Goal: Task Accomplishment & Management: Use online tool/utility

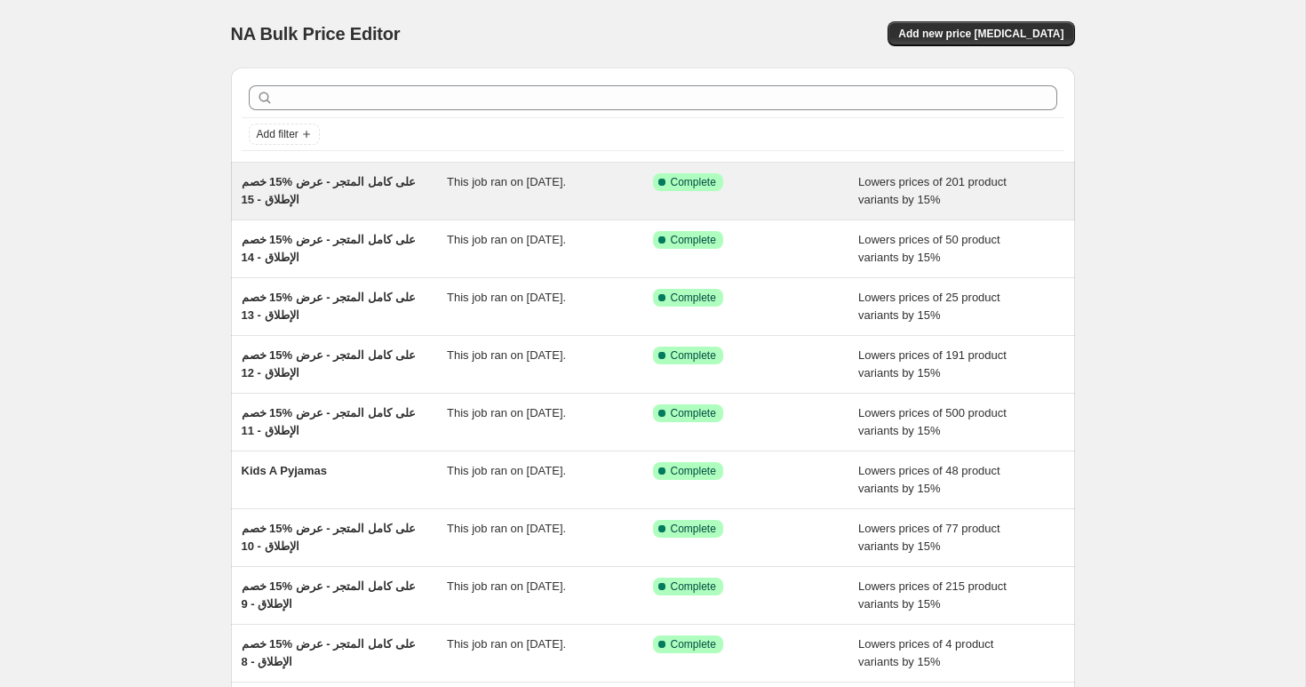
click at [329, 186] on span "خصم ‎15% على كامل المتجر - عرض الإطلاق - 15" at bounding box center [329, 190] width 174 height 31
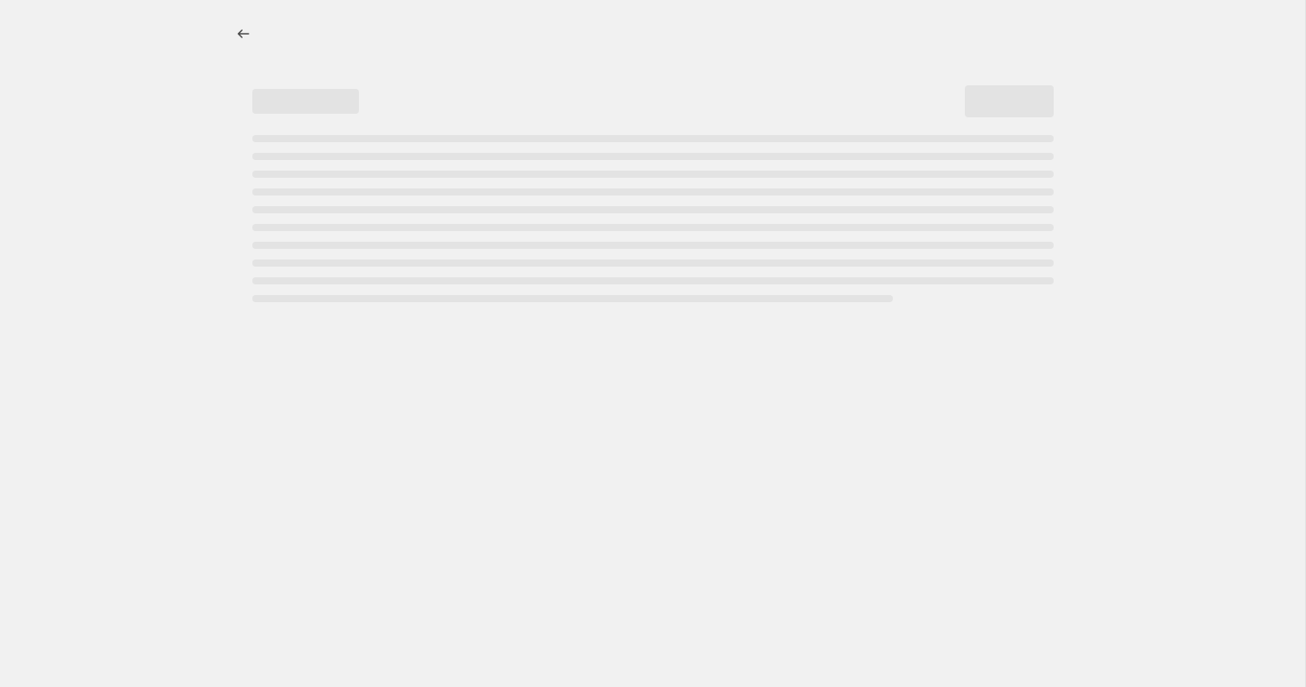
select select "percentage"
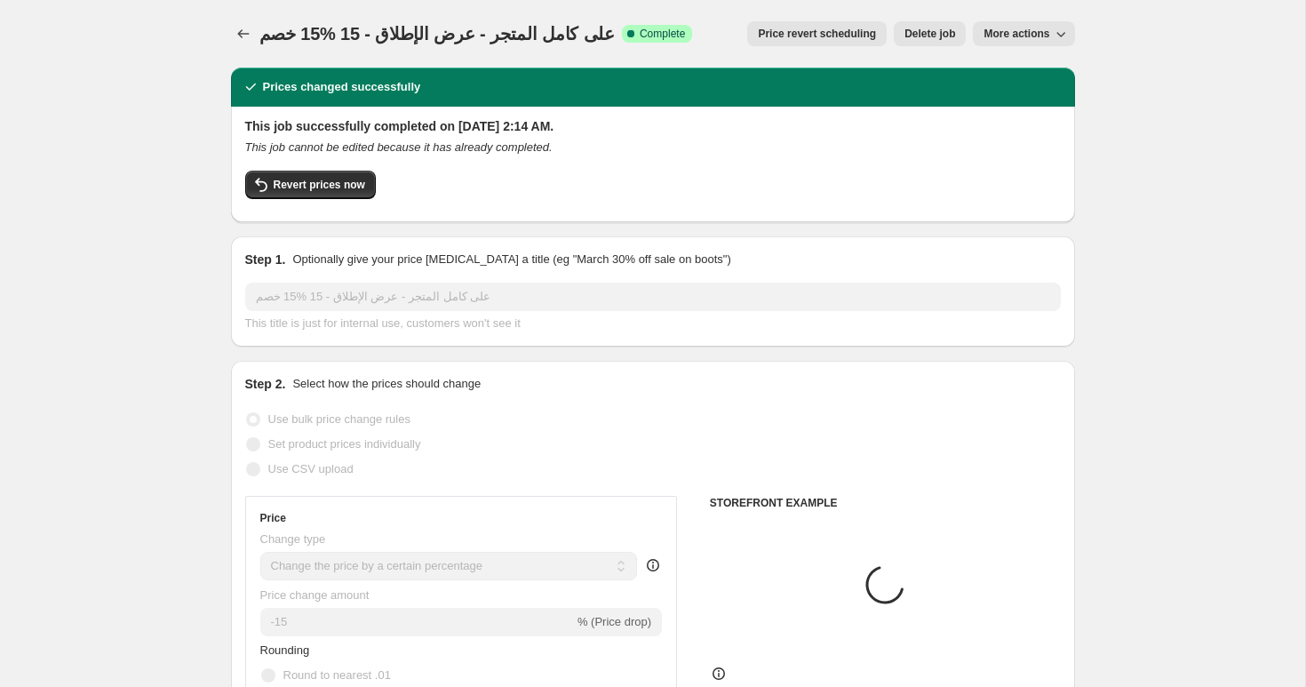
select select "collection"
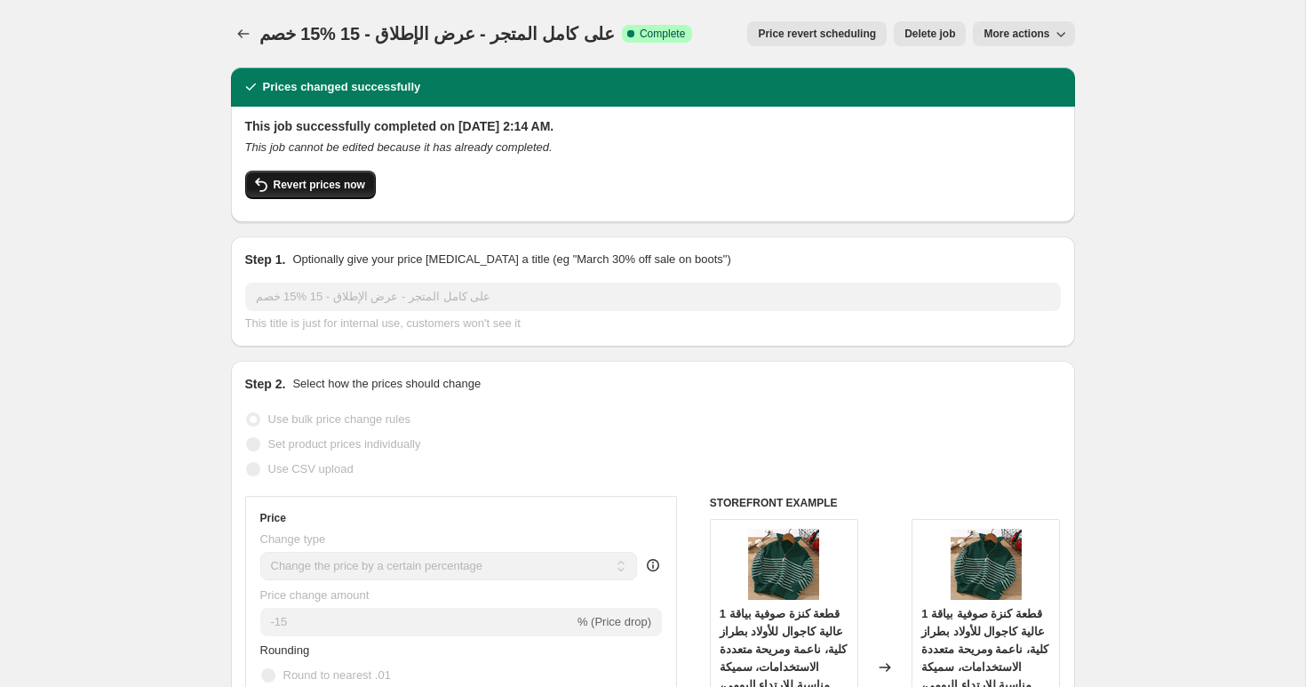
click at [299, 188] on span "Revert prices now" at bounding box center [320, 185] width 92 height 14
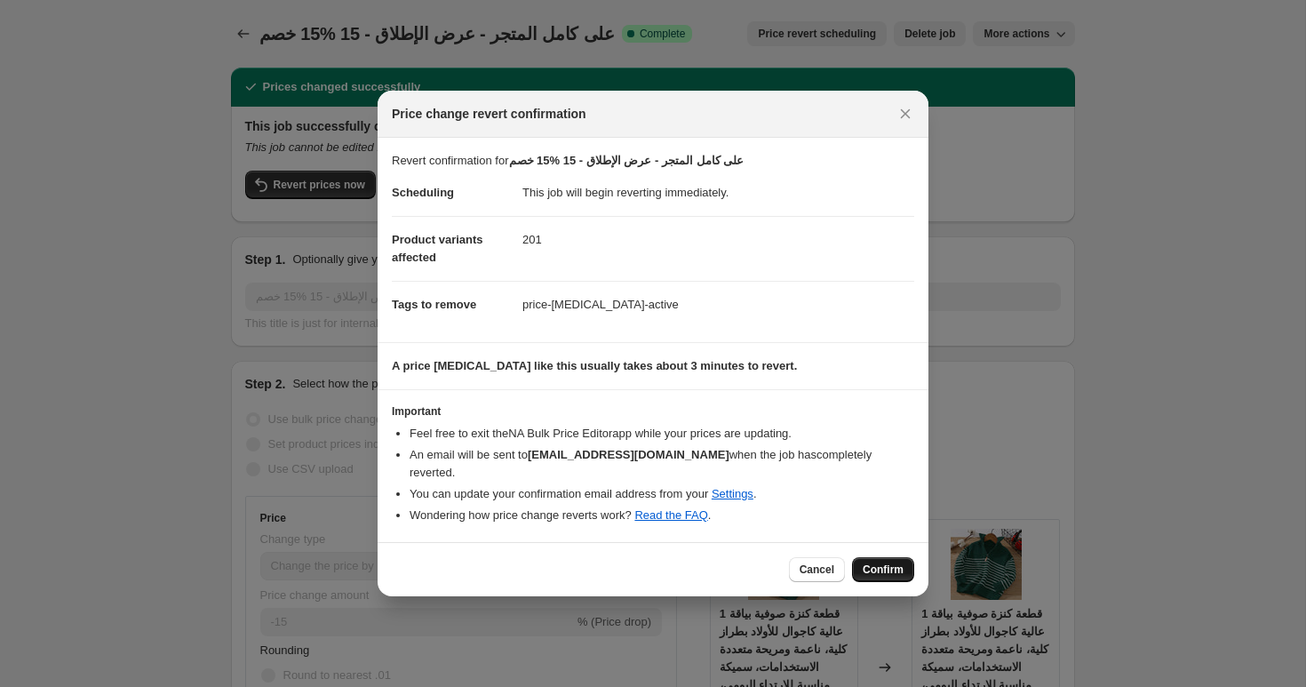
click at [890, 572] on span "Confirm" at bounding box center [883, 570] width 41 height 14
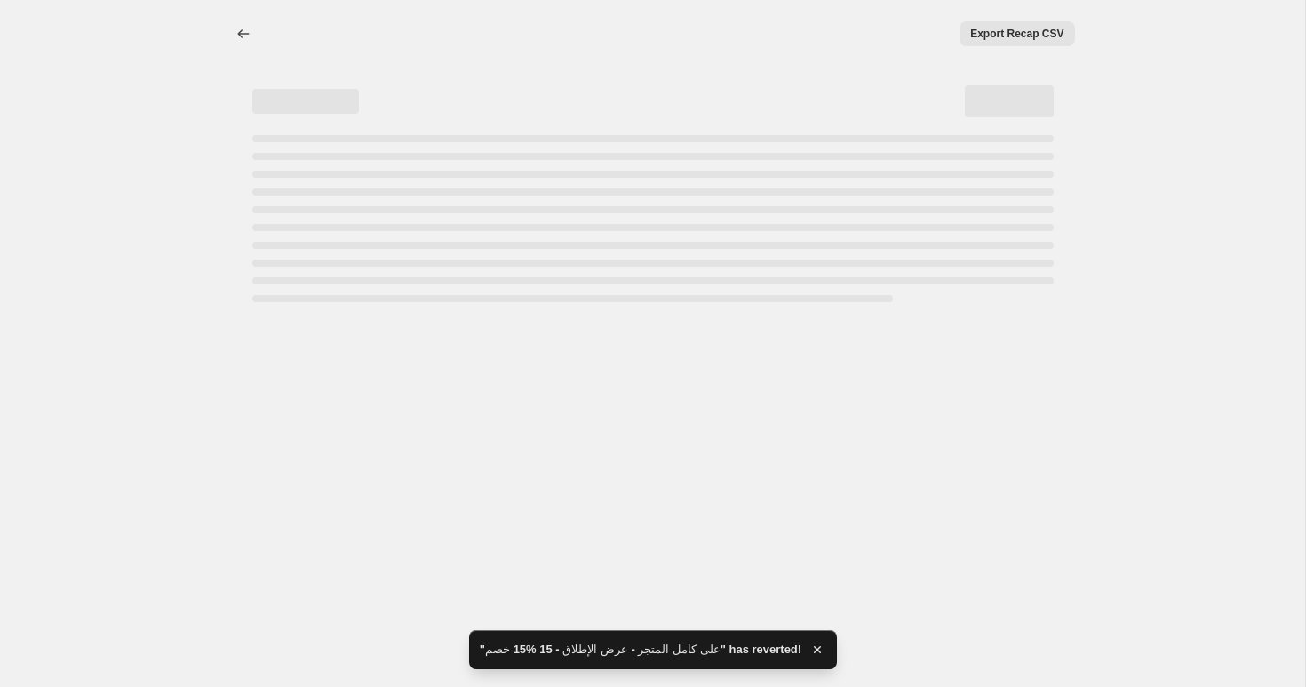
select select "percentage"
select select "collection"
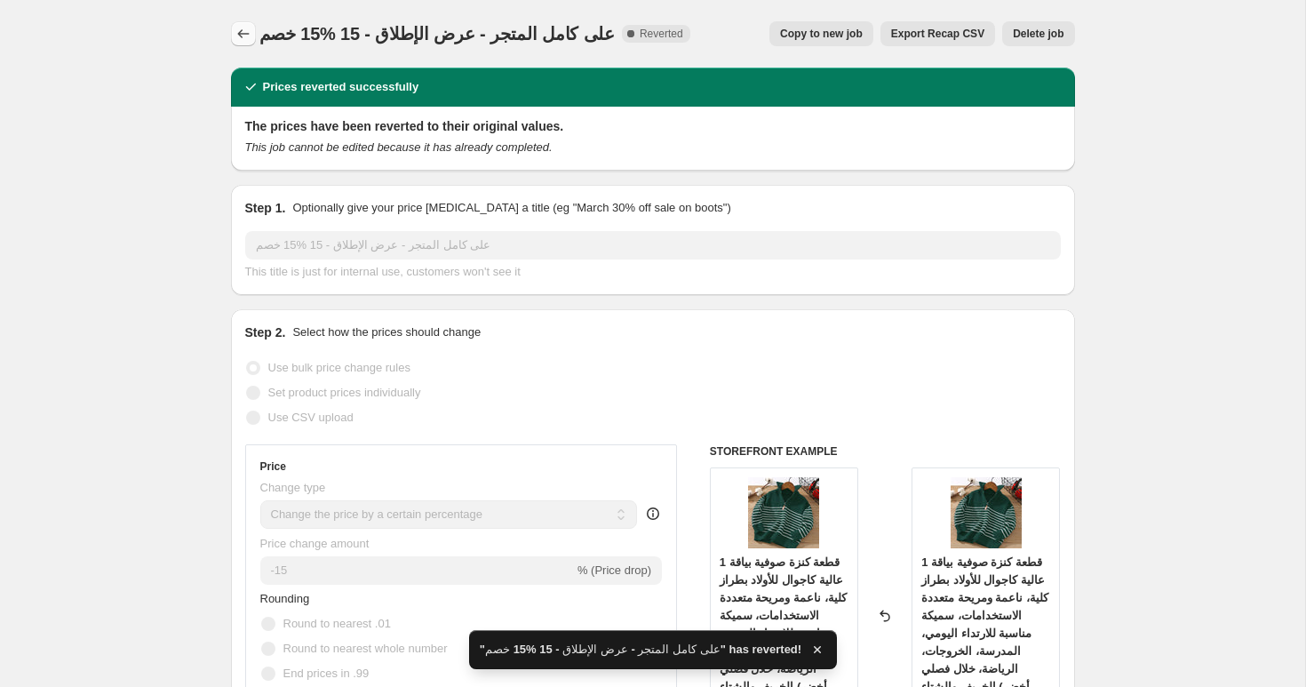
click at [244, 34] on icon "Price change jobs" at bounding box center [244, 34] width 18 height 18
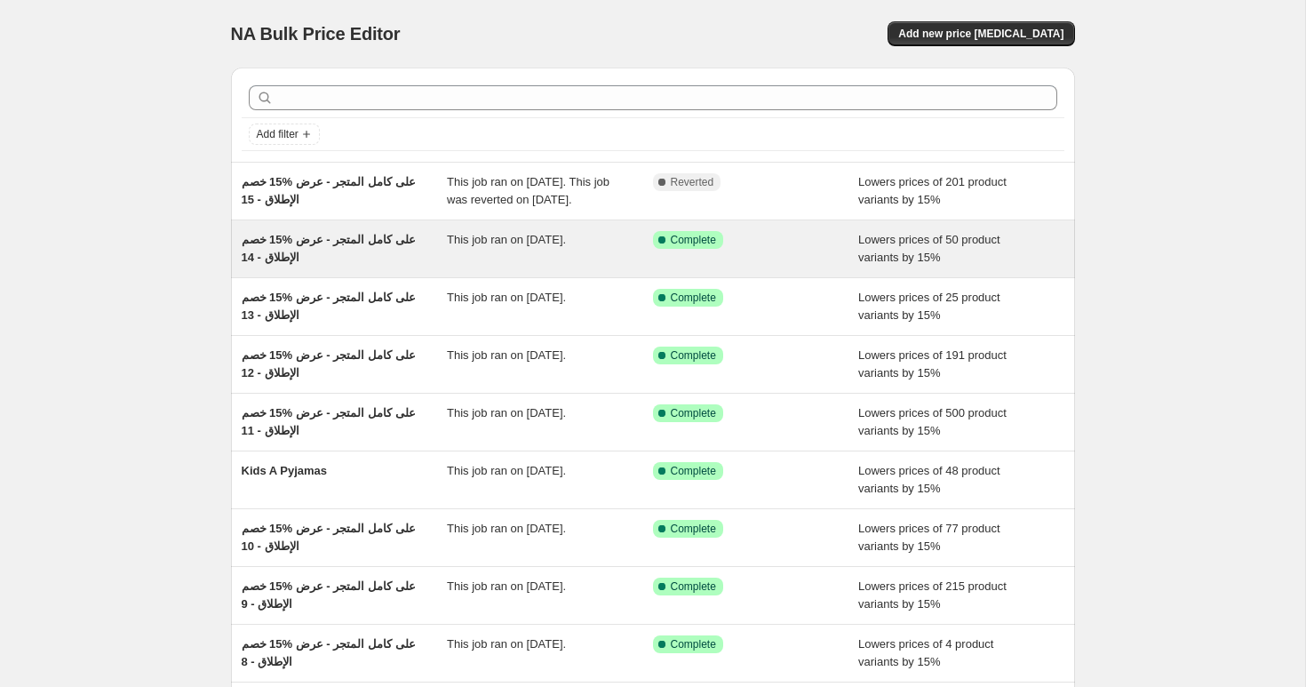
click at [308, 258] on span "خصم ‎15% على كامل المتجر - عرض الإطلاق - 14" at bounding box center [329, 248] width 174 height 31
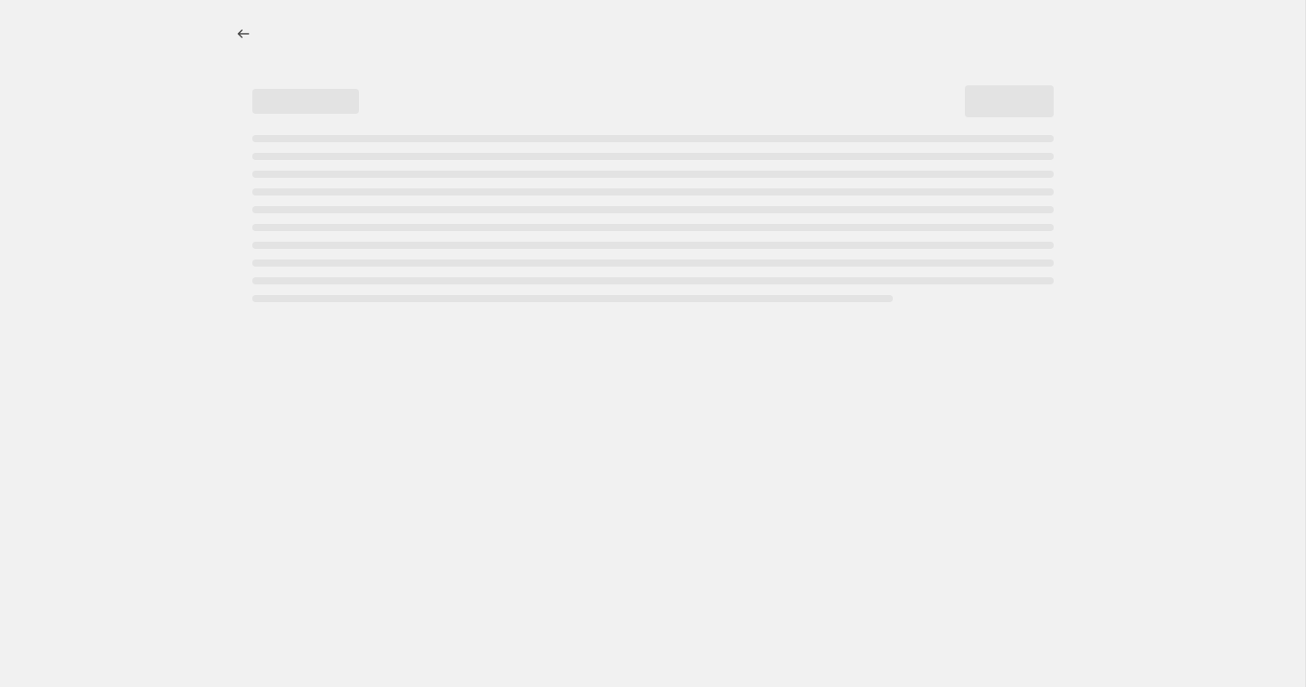
select select "percentage"
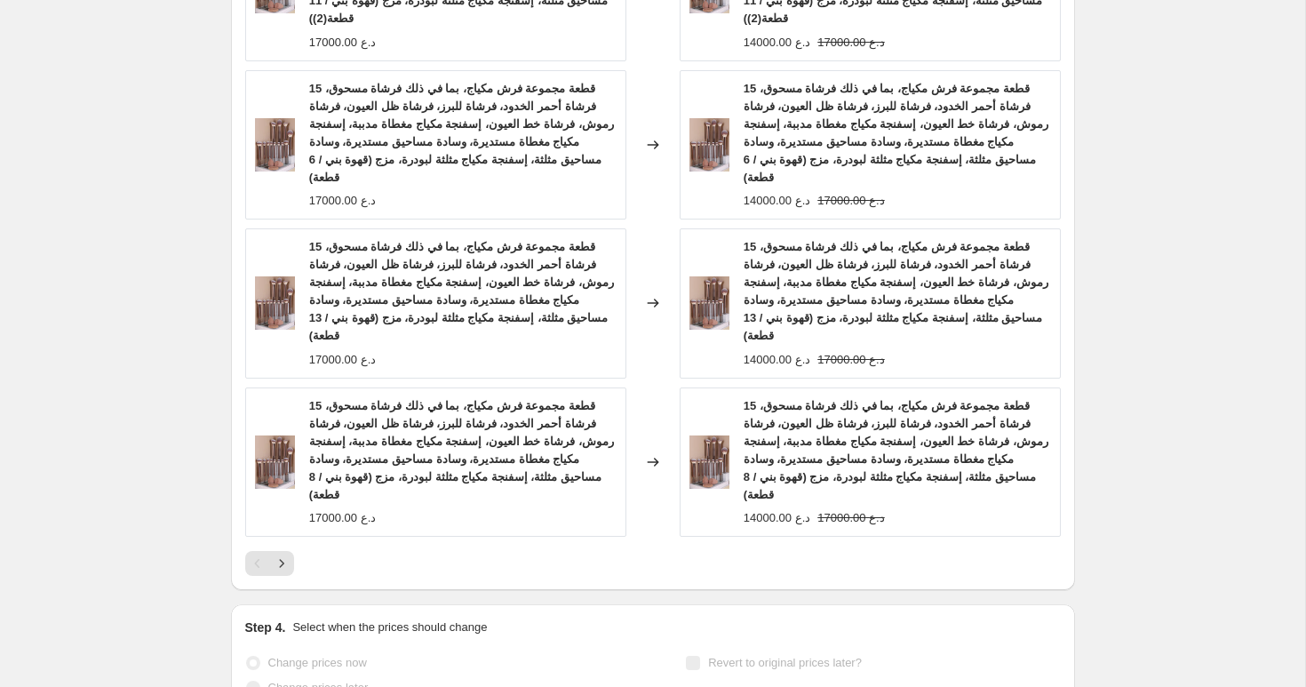
scroll to position [1860, 0]
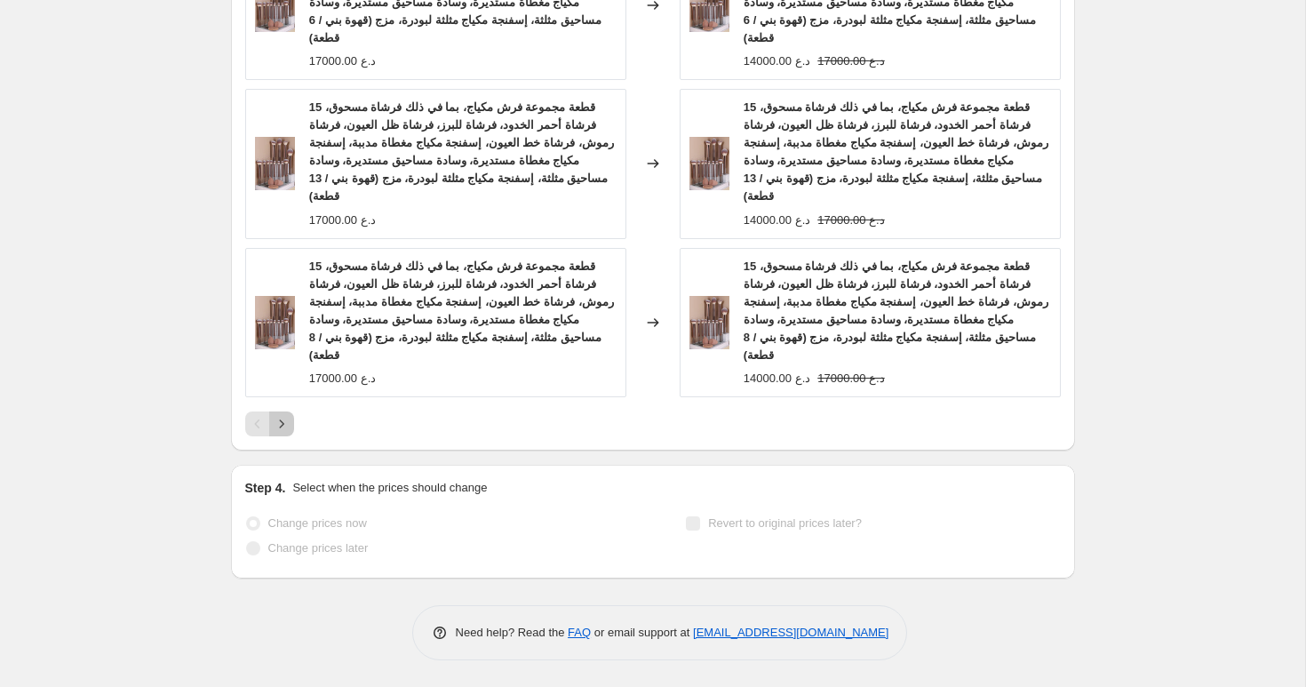
click at [275, 427] on icon "Next" at bounding box center [282, 424] width 18 height 18
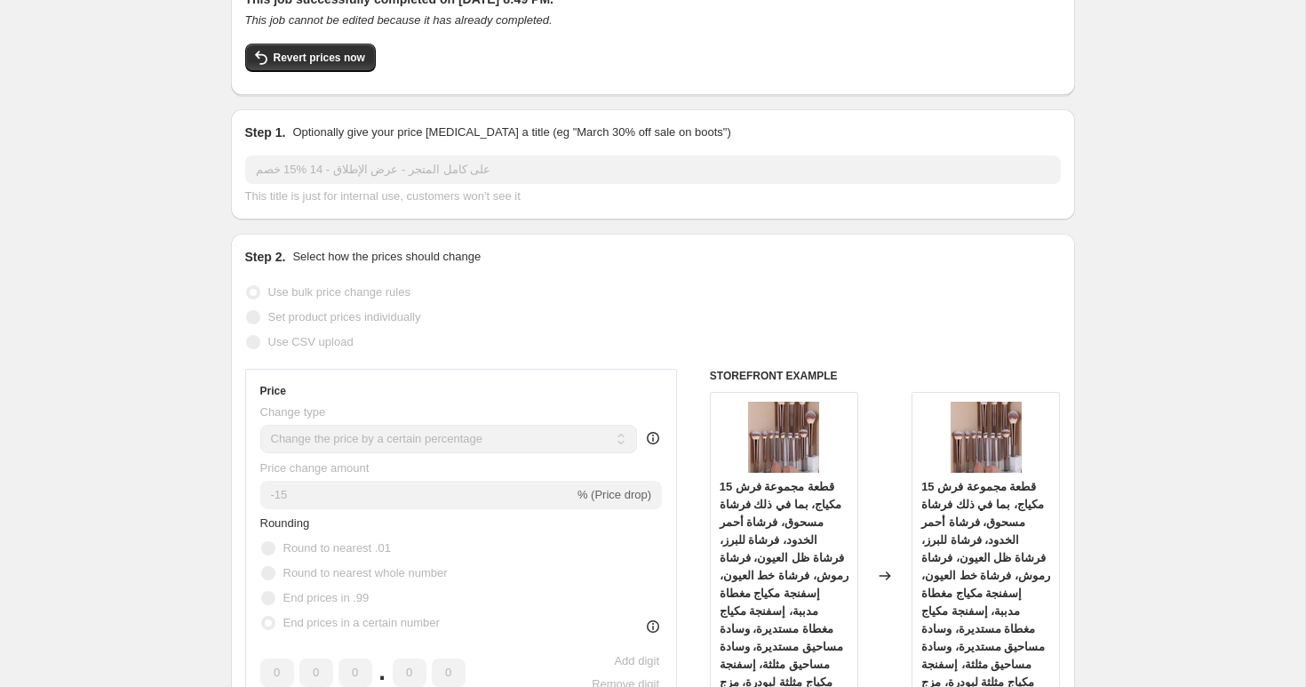
scroll to position [0, 0]
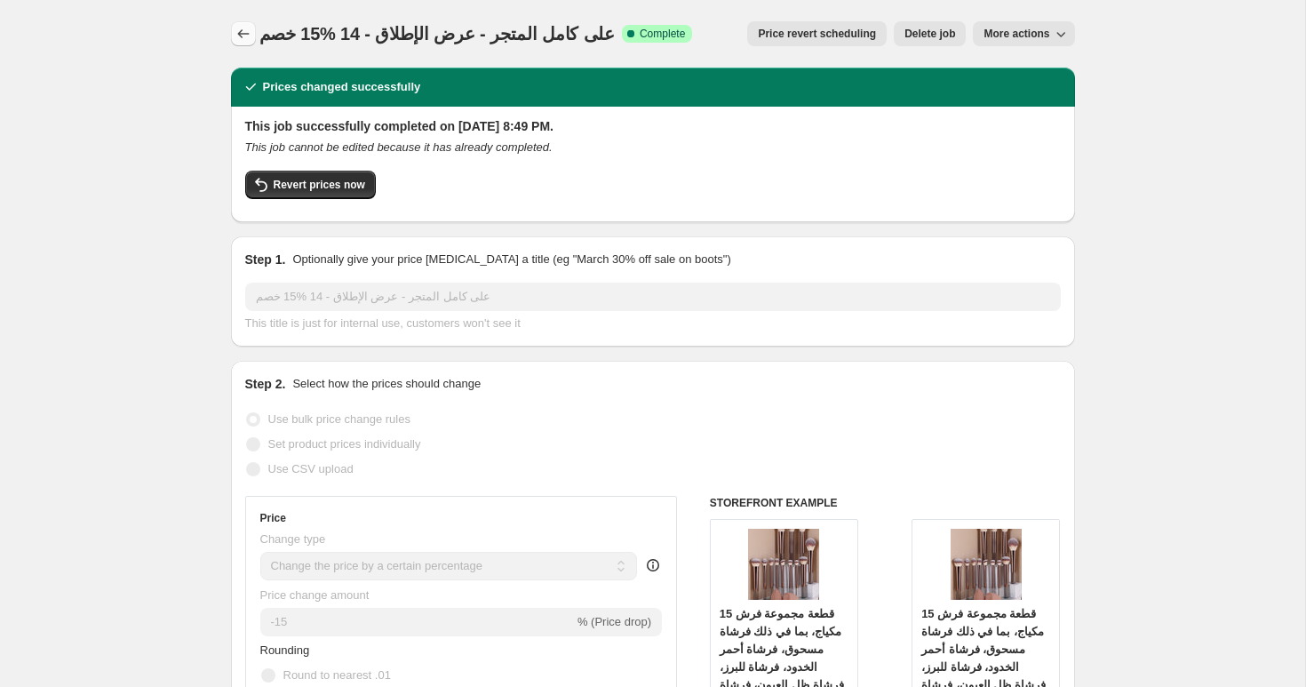
click at [241, 36] on icon "Price change jobs" at bounding box center [244, 34] width 18 height 18
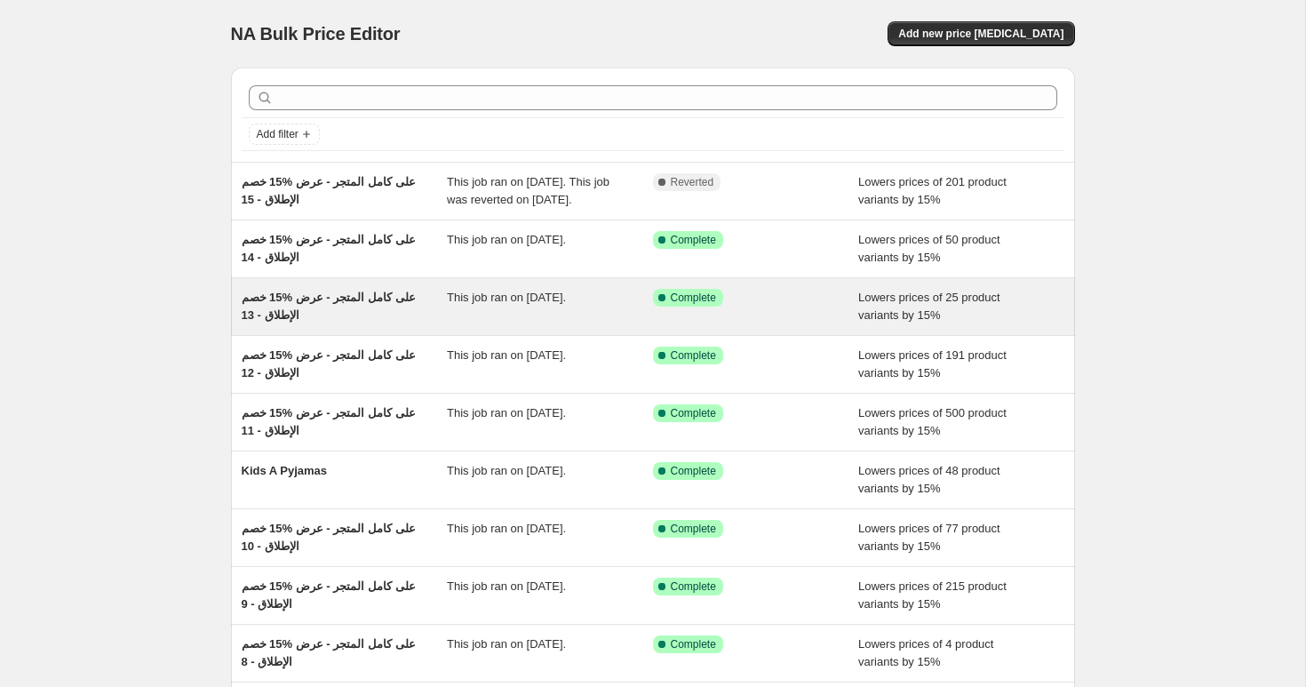
click at [378, 318] on span "خصم ‎15% على كامل المتجر - عرض الإطلاق - 13" at bounding box center [329, 306] width 174 height 31
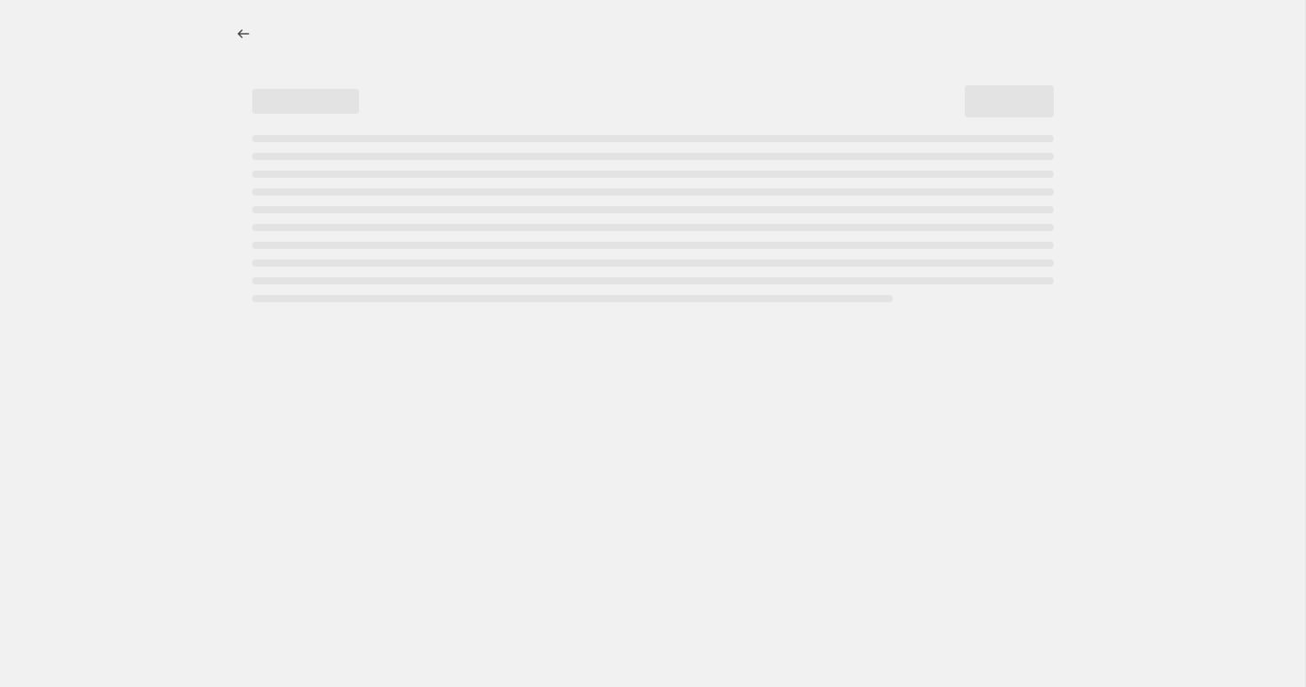
select select "percentage"
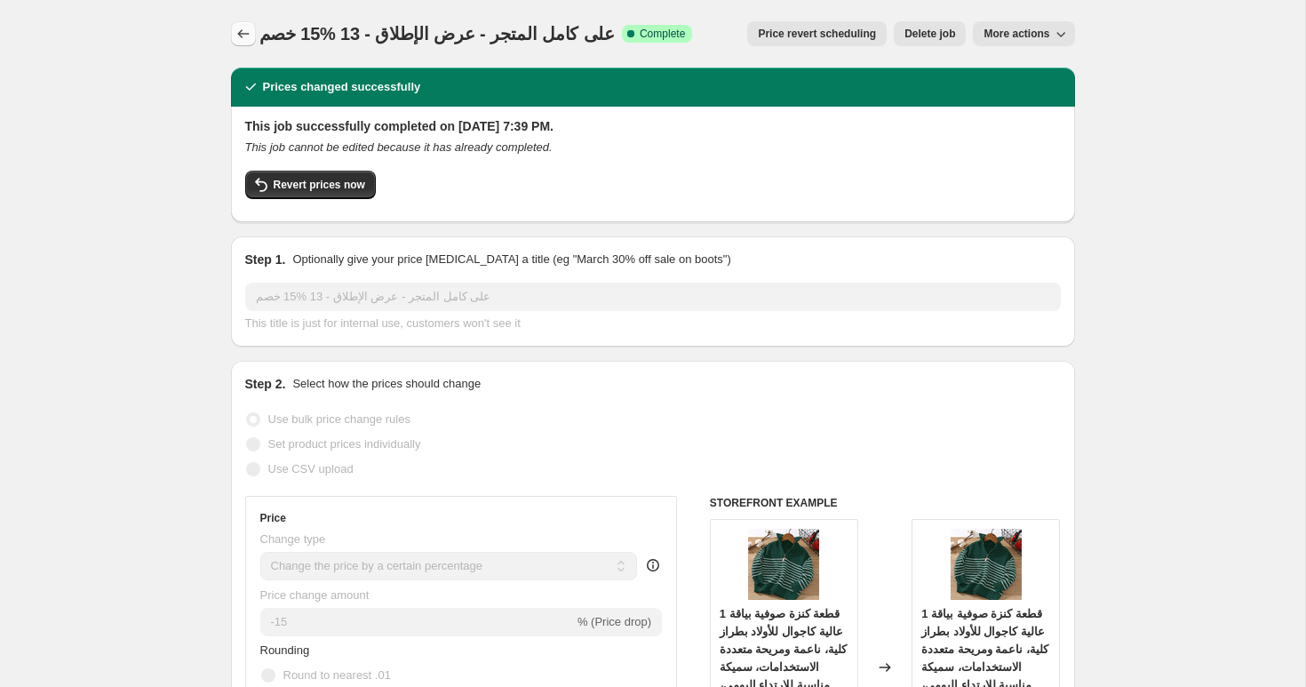
click at [237, 33] on icon "Price change jobs" at bounding box center [244, 34] width 18 height 18
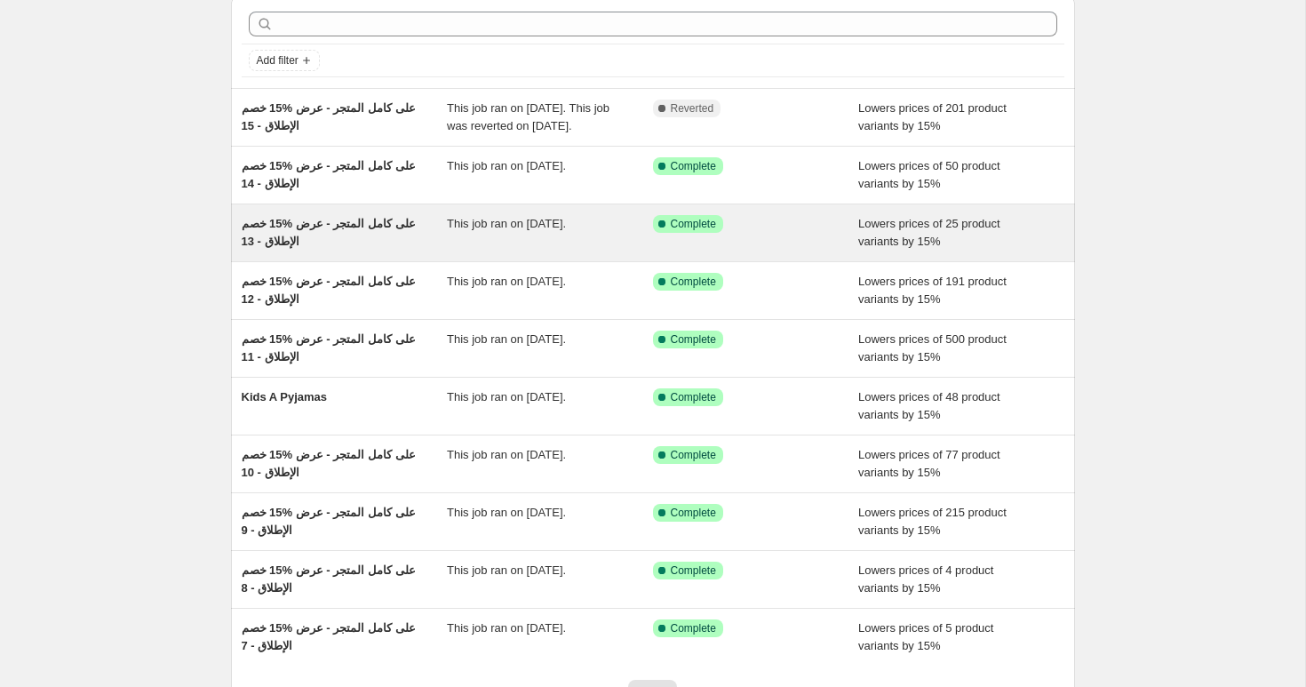
scroll to position [80, 0]
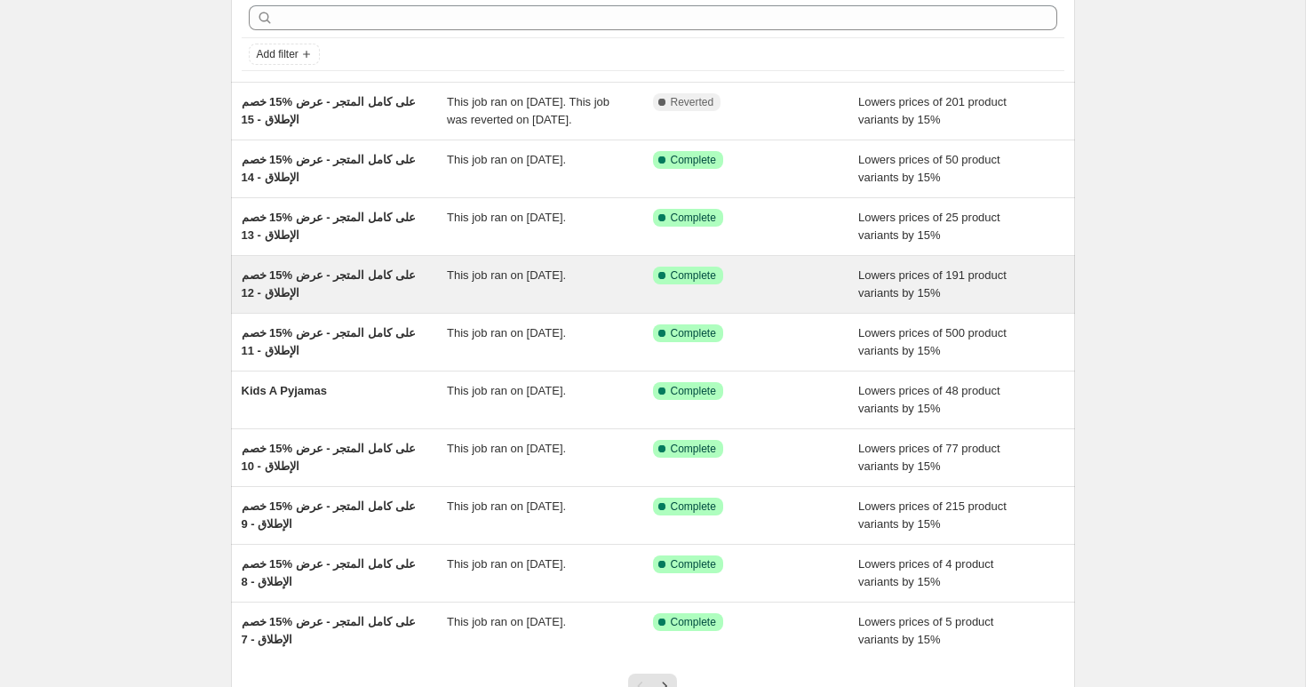
click at [370, 290] on span "خصم ‎15% على كامل المتجر - عرض الإطلاق - 12" at bounding box center [329, 283] width 174 height 31
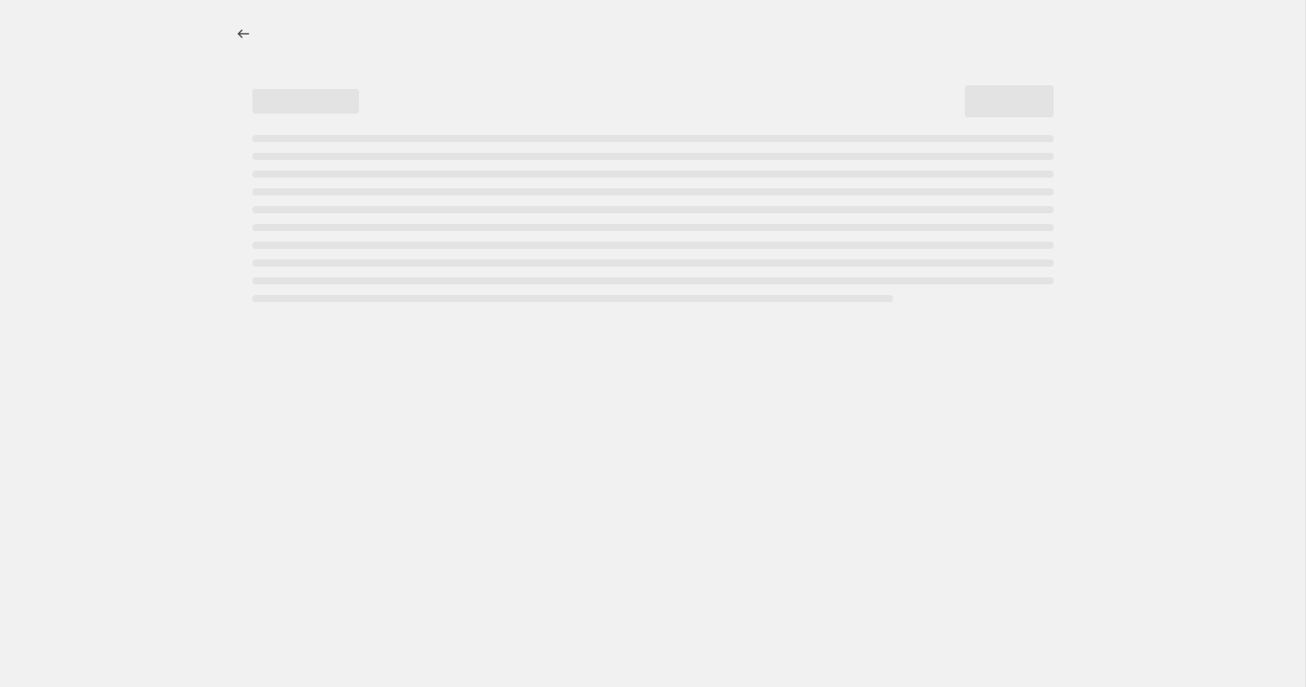
select select "percentage"
select select "collection"
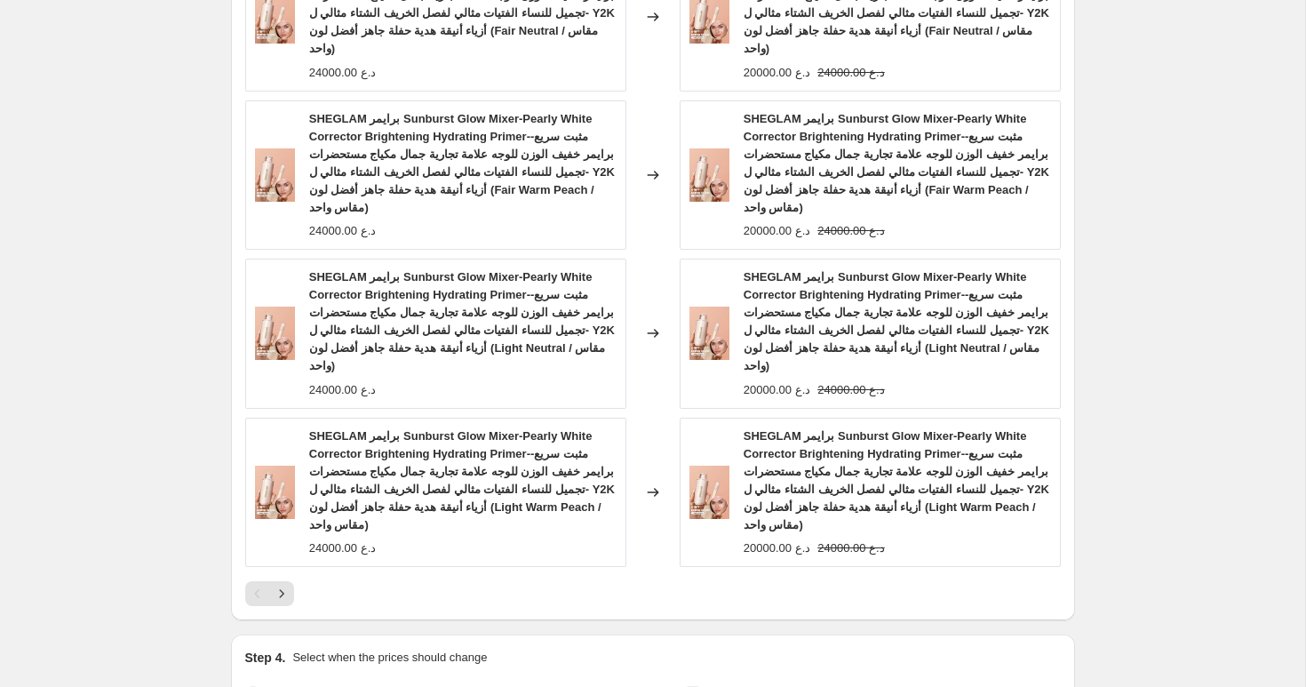
scroll to position [2006, 0]
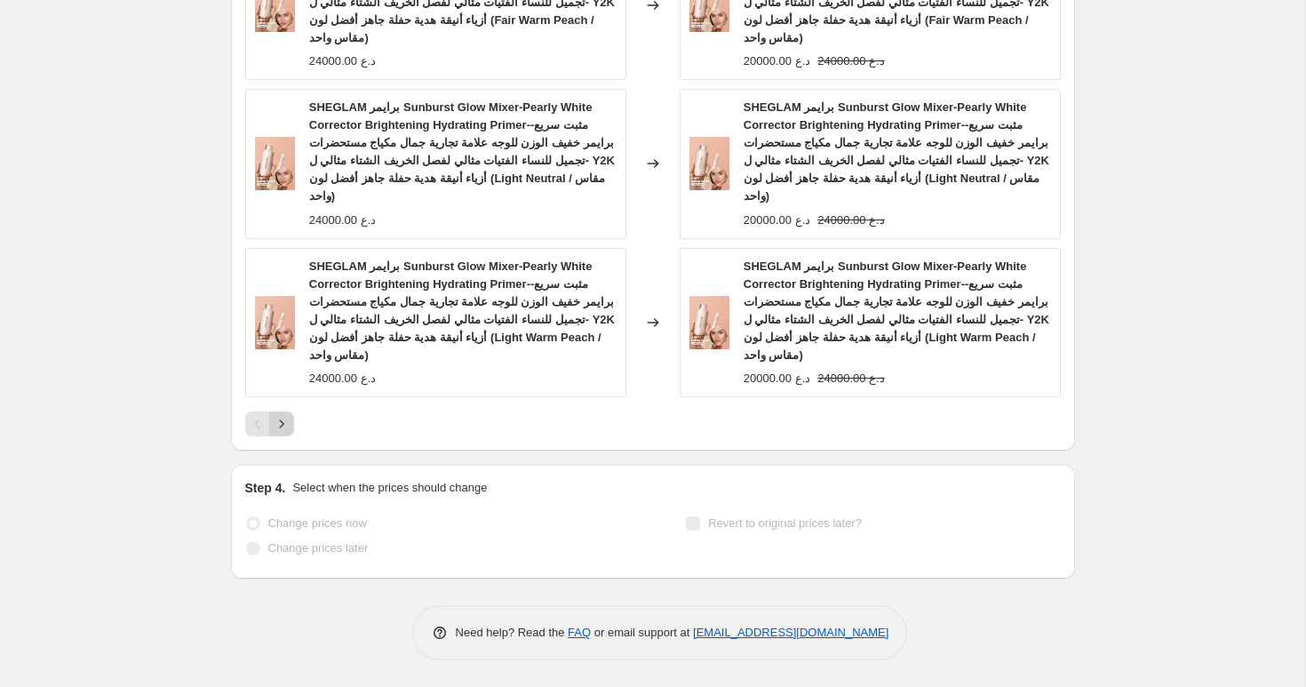
click at [291, 425] on button "Next" at bounding box center [281, 423] width 25 height 25
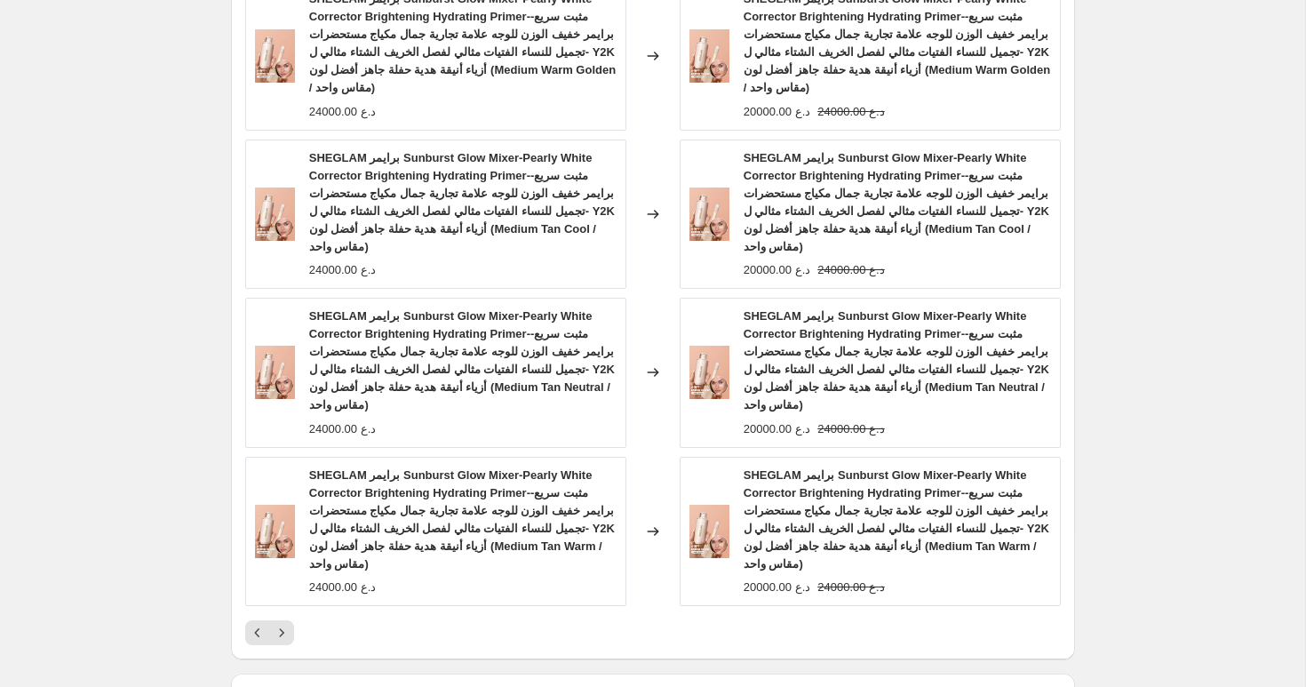
scroll to position [1806, 0]
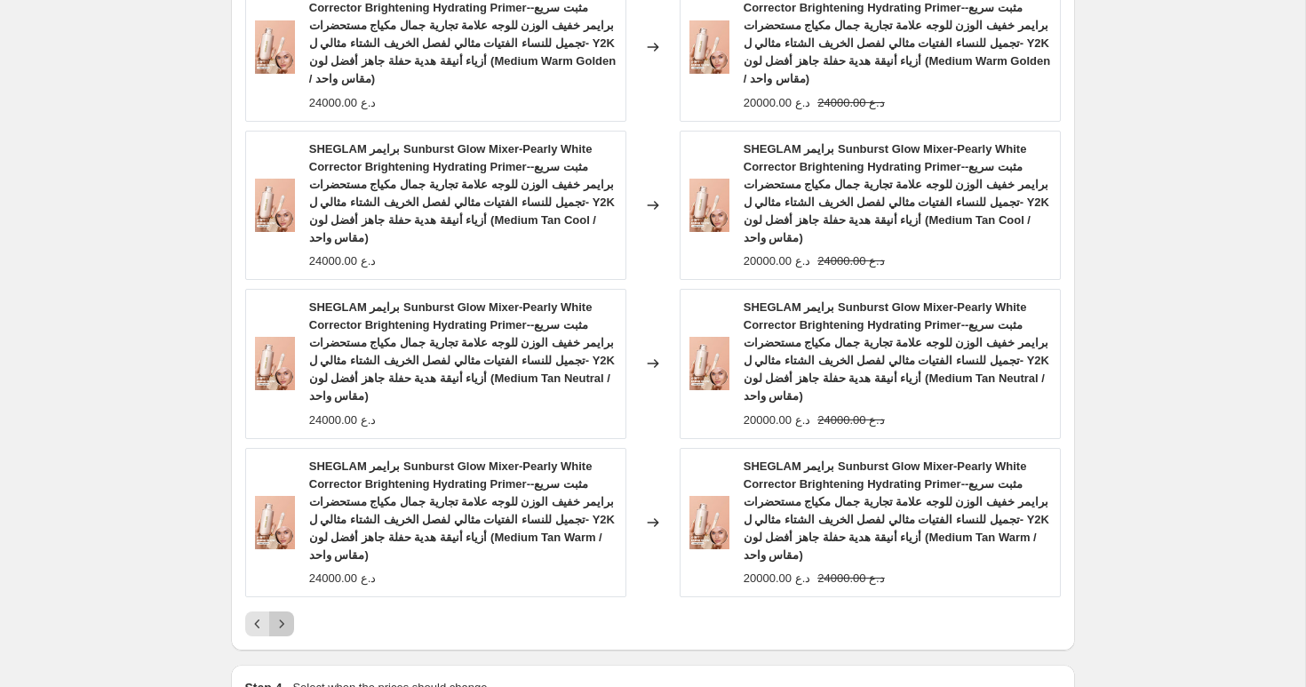
click at [281, 619] on icon "Next" at bounding box center [282, 624] width 18 height 18
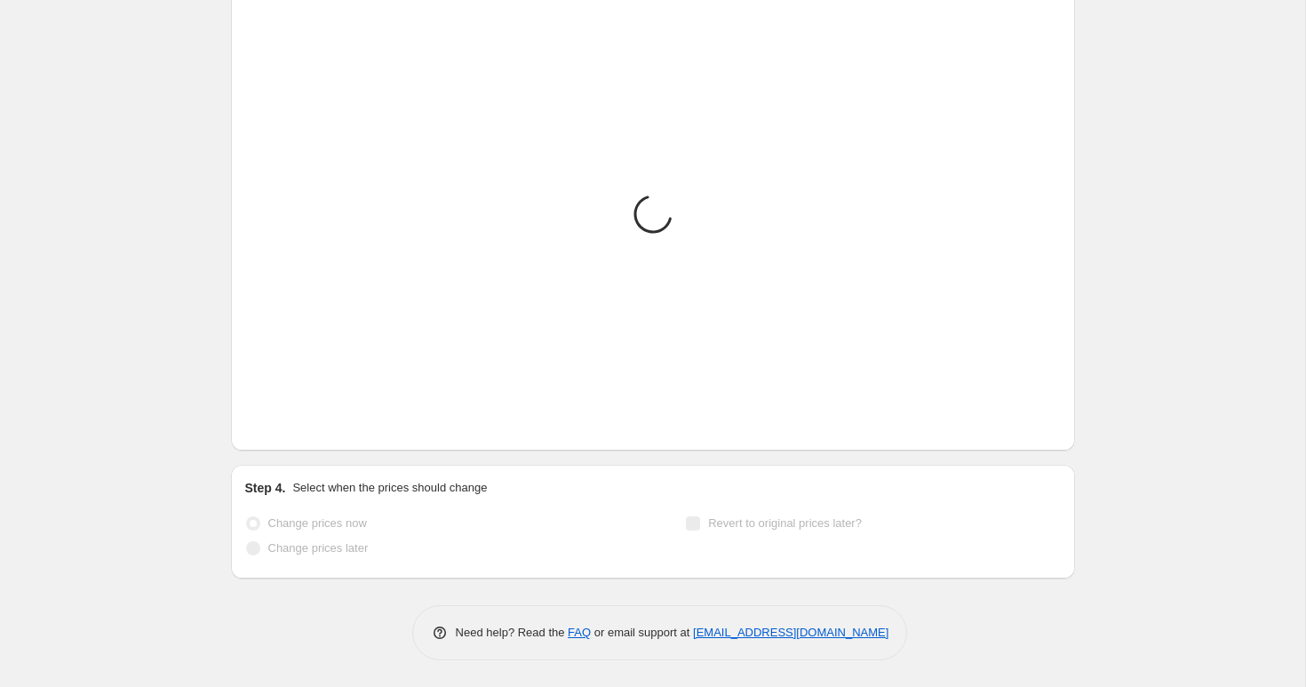
scroll to position [1622, 0]
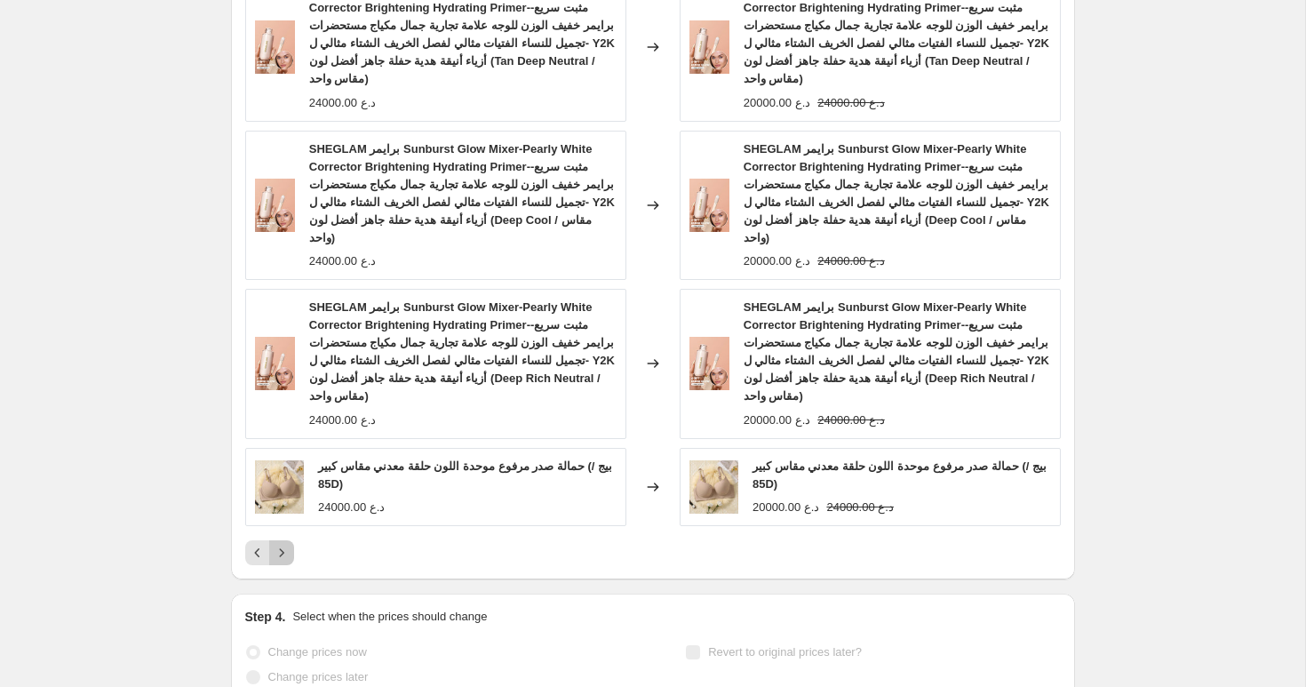
click at [286, 553] on icon "Next" at bounding box center [282, 553] width 18 height 18
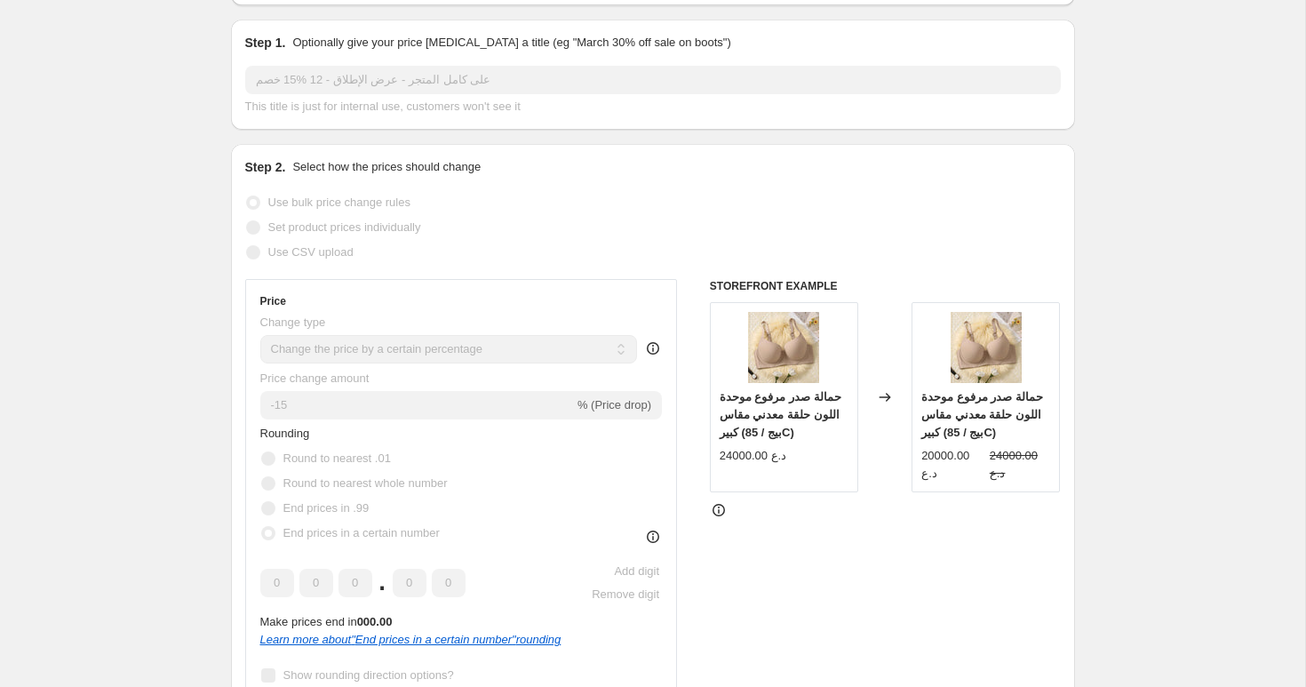
scroll to position [0, 0]
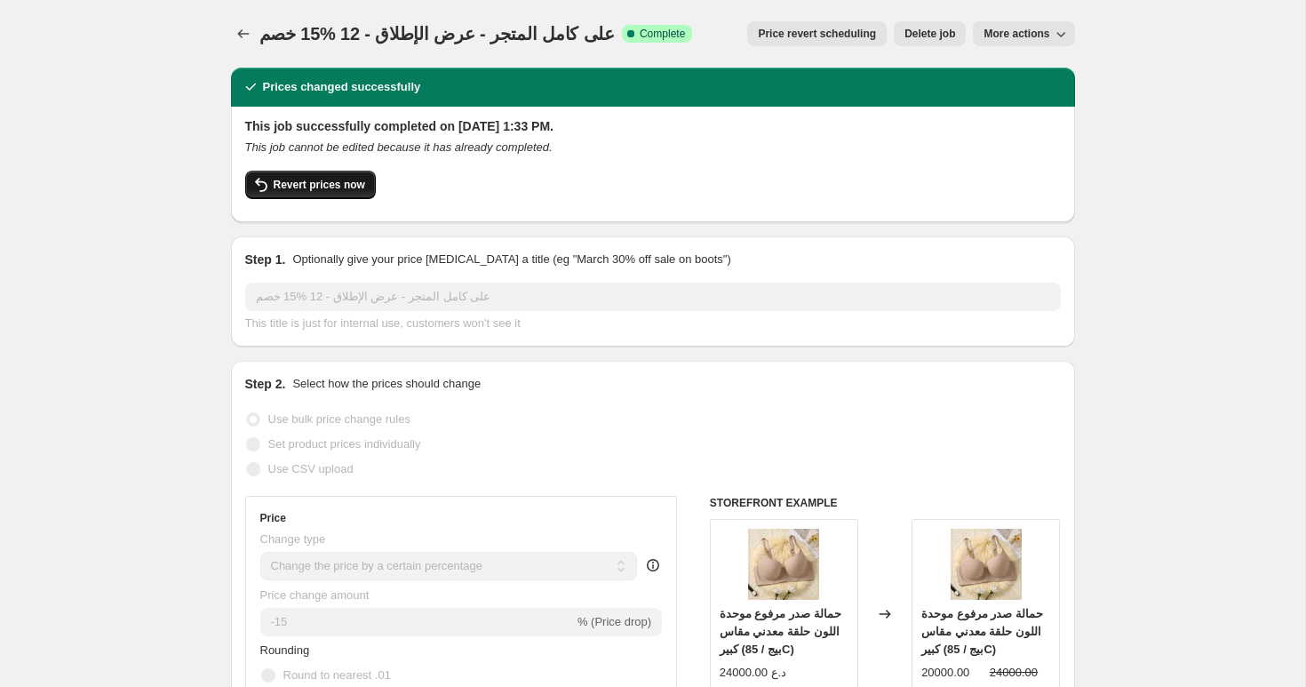
click at [355, 184] on span "Revert prices now" at bounding box center [320, 185] width 92 height 14
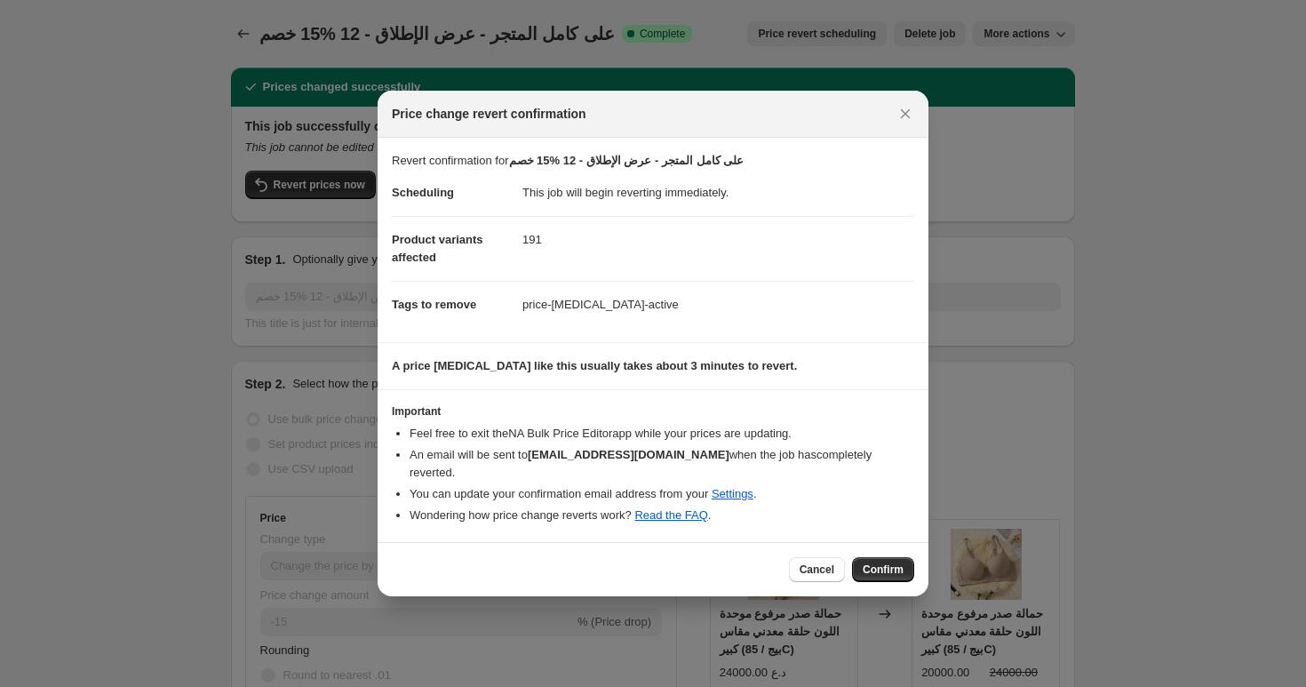
click at [888, 555] on div "Cancel Confirm" at bounding box center [653, 569] width 551 height 54
click at [888, 563] on span "Confirm" at bounding box center [883, 570] width 41 height 14
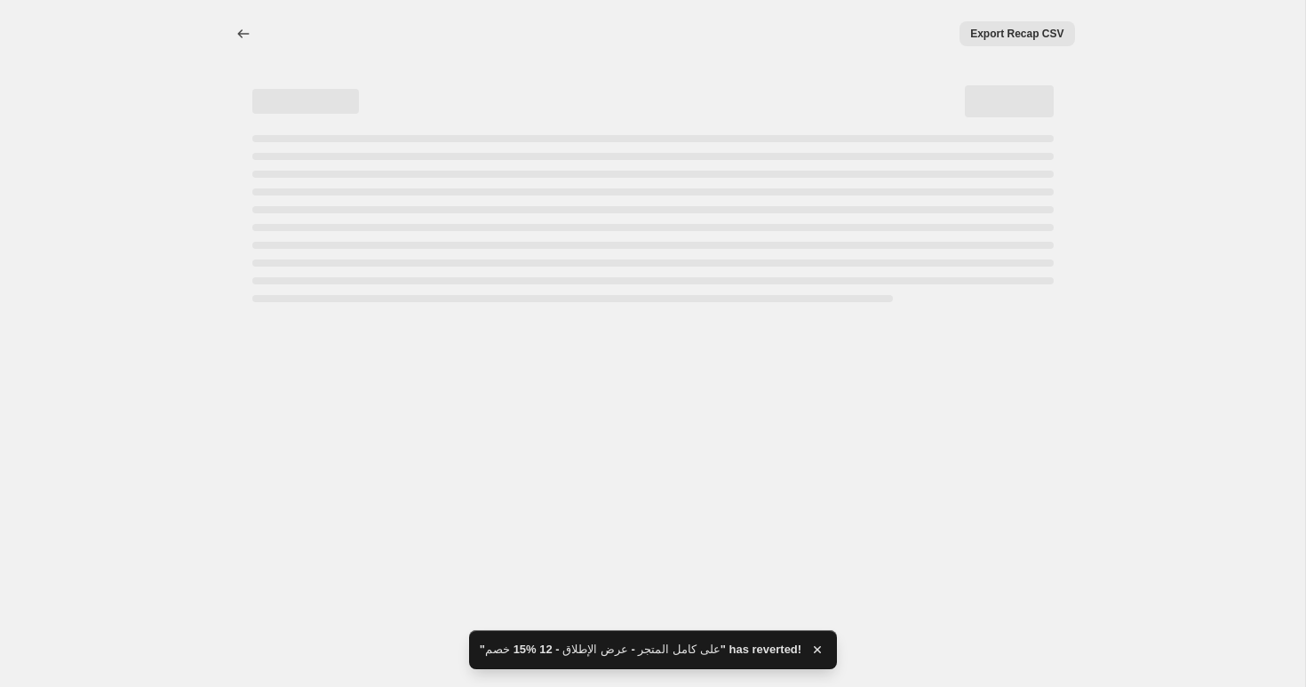
select select "percentage"
select select "collection"
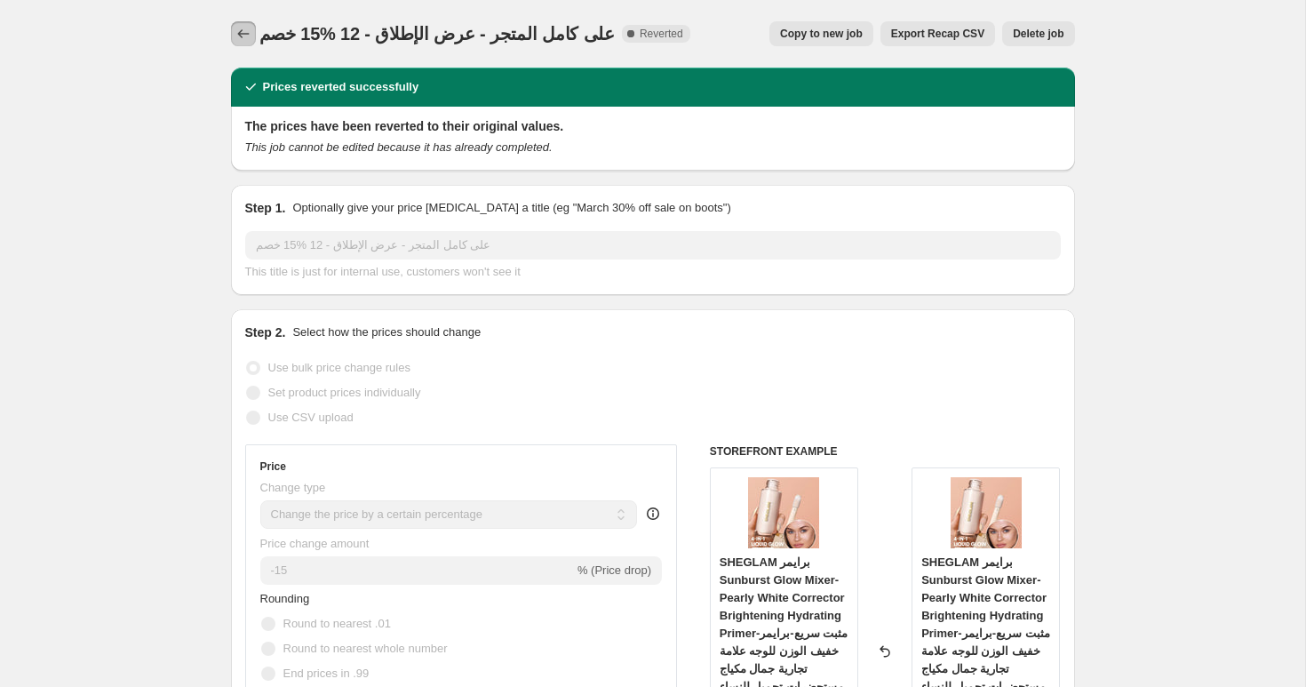
click at [243, 33] on icon "Price change jobs" at bounding box center [244, 34] width 18 height 18
